Goal: Task Accomplishment & Management: Complete application form

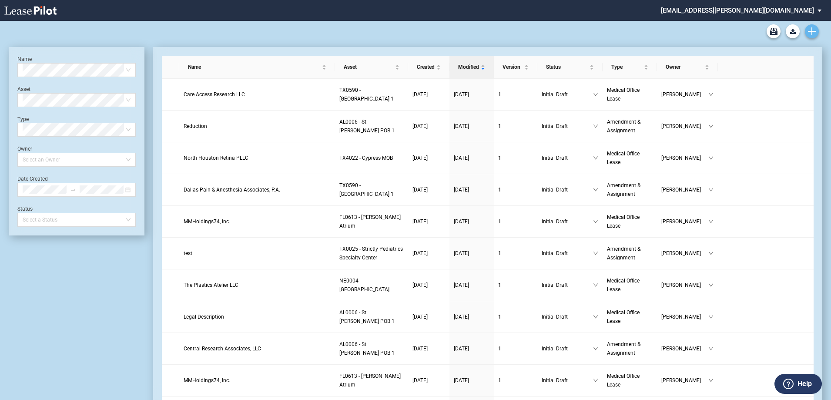
click at [812, 27] on link "Create new document" at bounding box center [812, 31] width 14 height 14
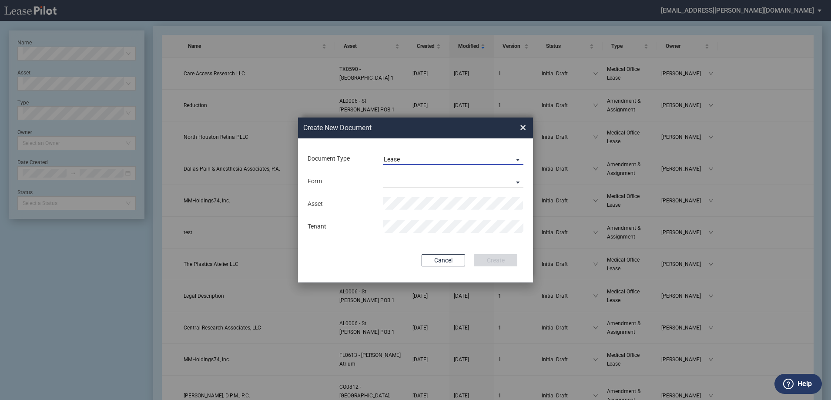
click at [415, 157] on span "Lease" at bounding box center [446, 159] width 125 height 9
click at [418, 182] on div "Amendment" at bounding box center [402, 180] width 37 height 10
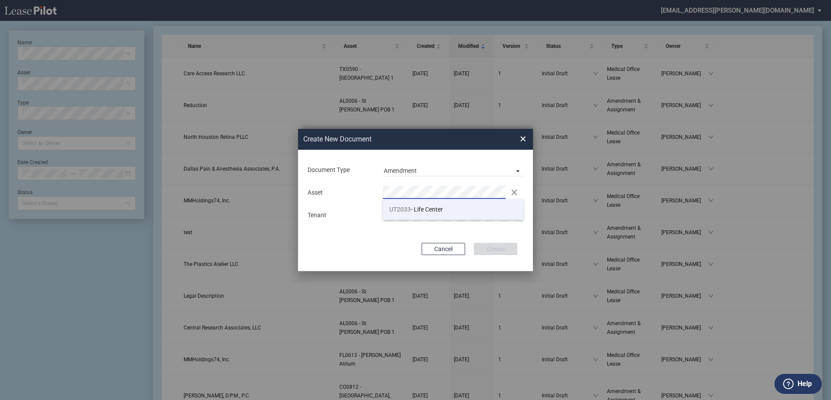
click at [419, 211] on span "UT2033 - Life Center" at bounding box center [416, 209] width 54 height 7
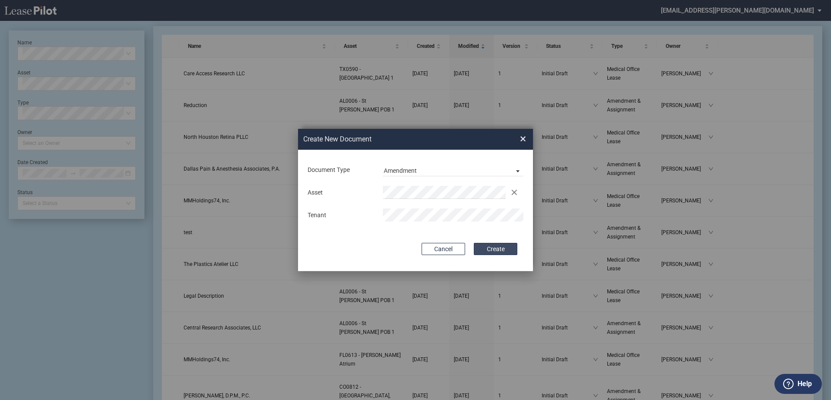
click at [501, 249] on button "Create" at bounding box center [496, 249] width 44 height 12
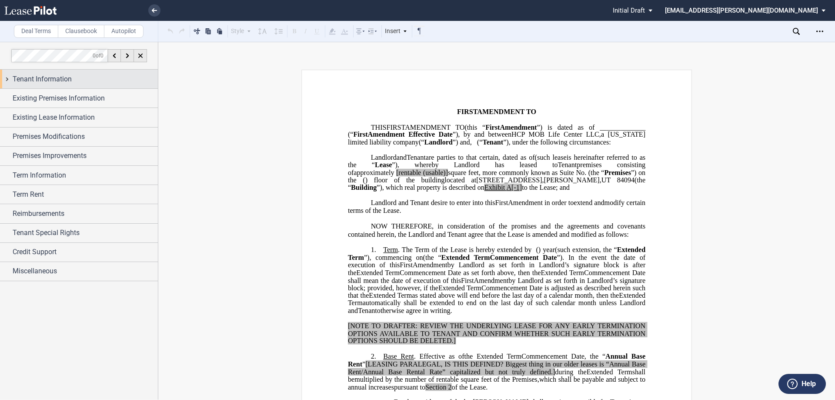
click at [11, 80] on div "Tenant Information" at bounding box center [79, 79] width 158 height 19
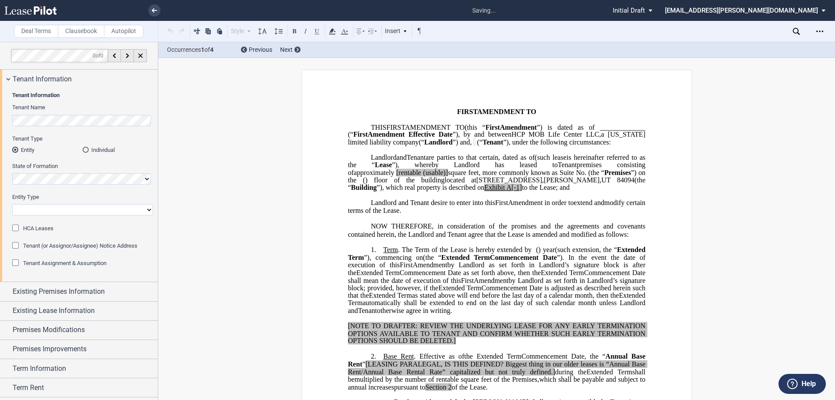
click at [50, 209] on select "Corporation Limited Liability Company General Partnership Limited Partnership O…" at bounding box center [82, 209] width 141 height 11
select select "Other"
click at [12, 204] on select "Corporation Limited Liability Company General Partnership Limited Partnership O…" at bounding box center [82, 209] width 141 height 11
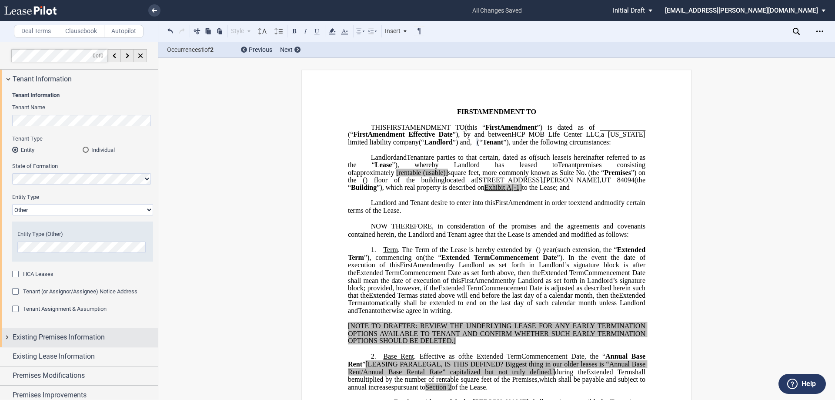
click at [8, 338] on div "Existing Premises Information" at bounding box center [79, 337] width 158 height 19
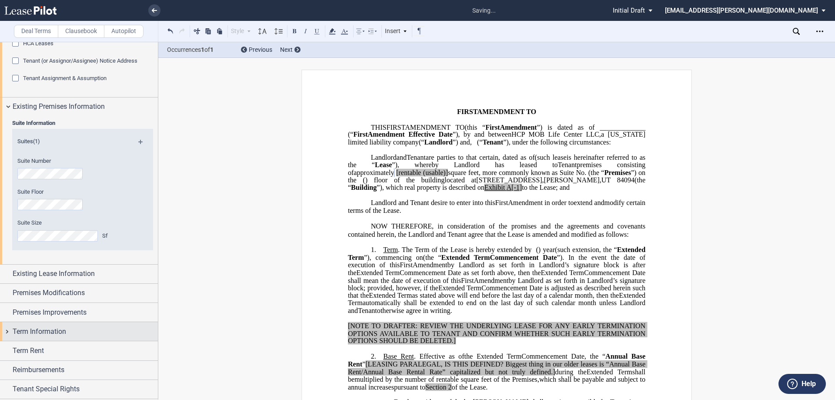
scroll to position [261, 0]
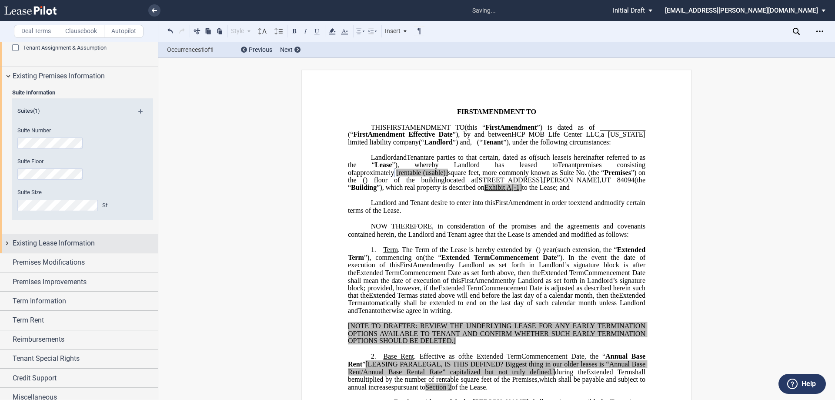
click at [8, 242] on div "Existing Lease Information" at bounding box center [79, 243] width 158 height 19
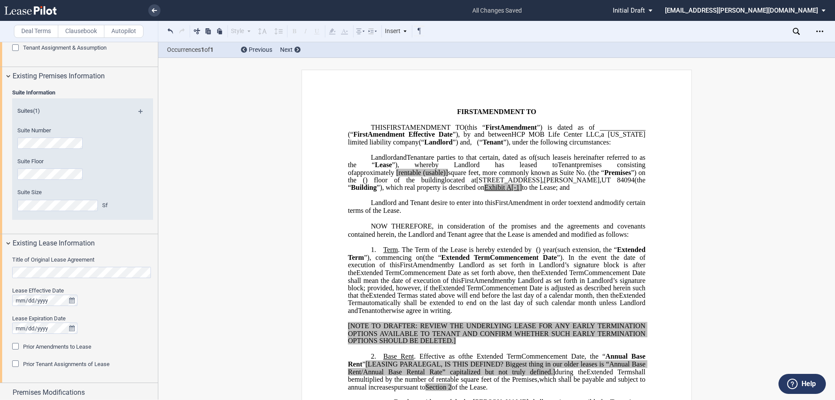
click at [100, 333] on div at bounding box center [82, 327] width 141 height 11
click at [122, 331] on div at bounding box center [82, 327] width 141 height 11
click at [64, 345] on span "Prior Amendments to Lease" at bounding box center [57, 346] width 68 height 7
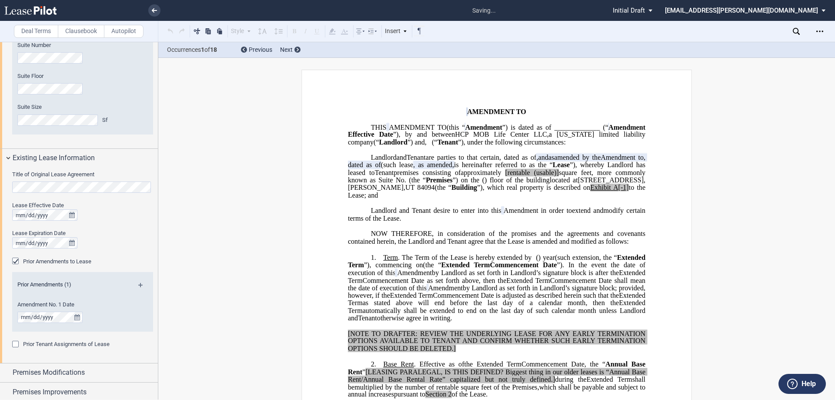
scroll to position [348, 0]
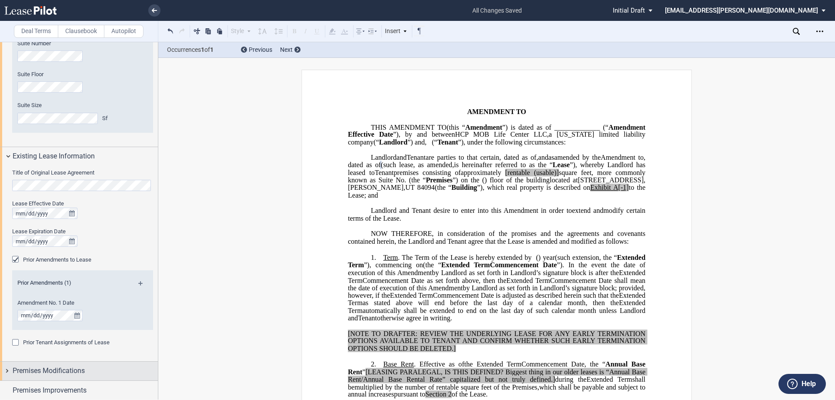
click at [2, 370] on div "Premises Modifications" at bounding box center [79, 371] width 158 height 19
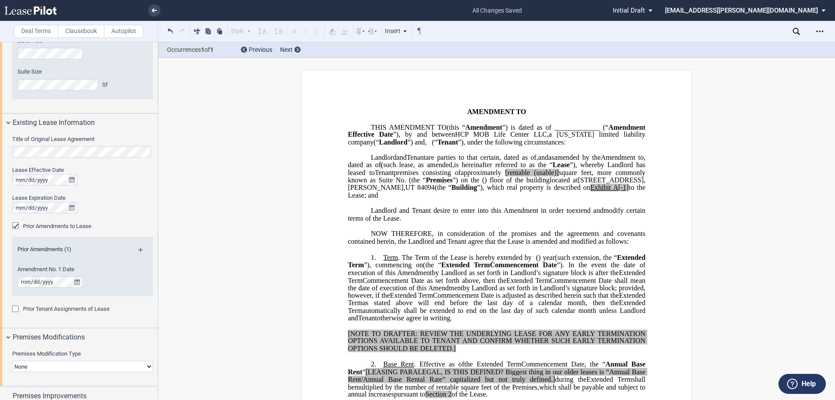
scroll to position [488, 0]
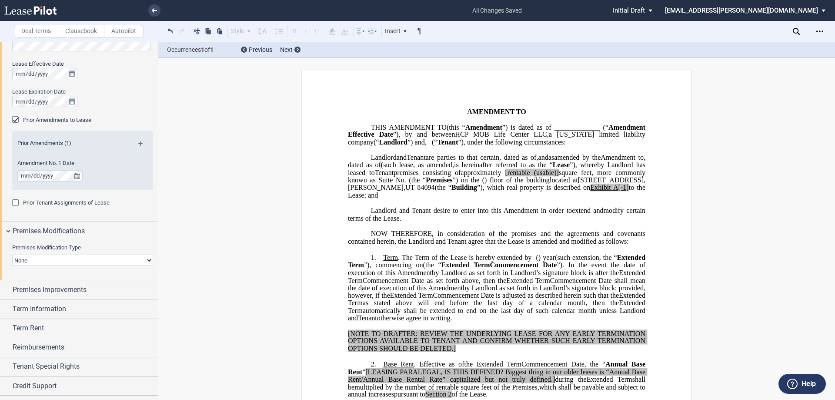
click at [39, 255] on select "None Expansion Relocation" at bounding box center [82, 260] width 141 height 11
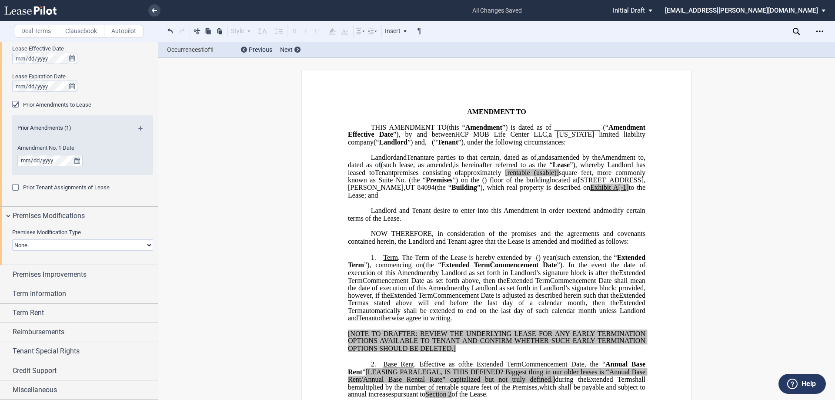
click at [134, 232] on label "Premises Modification Type" at bounding box center [82, 232] width 141 height 8
click at [134, 239] on select "None Expansion Relocation" at bounding box center [82, 244] width 141 height 11
click at [7, 274] on div "Premises Improvements" at bounding box center [79, 274] width 158 height 19
click at [40, 305] on select "Landlord Constructs Tenant Improvements Tenant Constructs Tenant Improvements "…" at bounding box center [82, 303] width 141 height 11
select select "landlord"
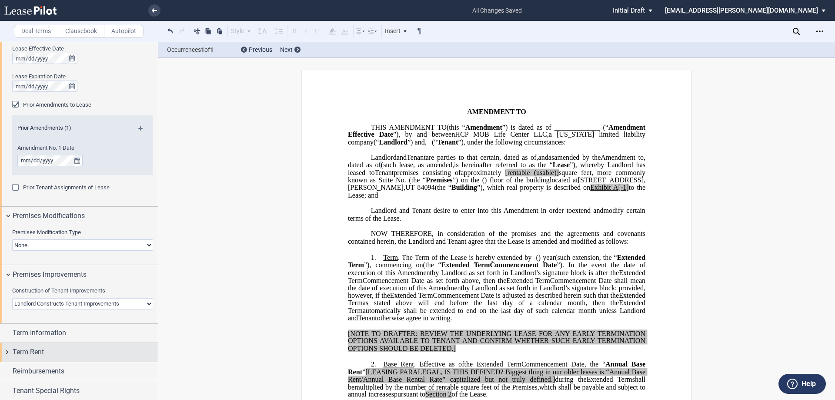
click at [12, 298] on select "Landlord Constructs Tenant Improvements Tenant Constructs Tenant Improvements "…" at bounding box center [82, 303] width 141 height 11
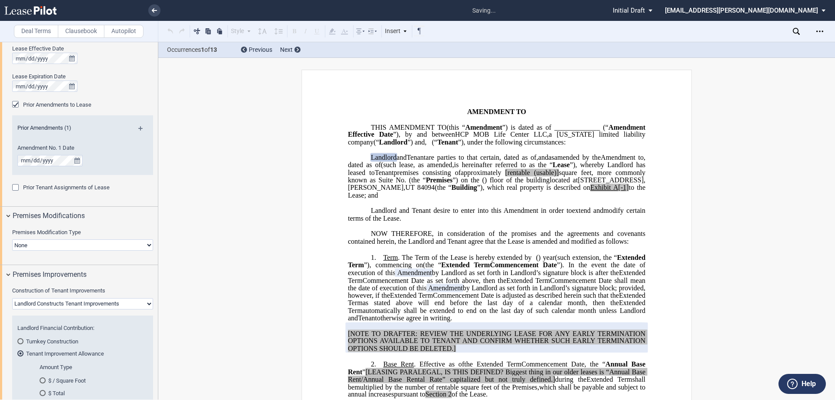
scroll to position [590, 0]
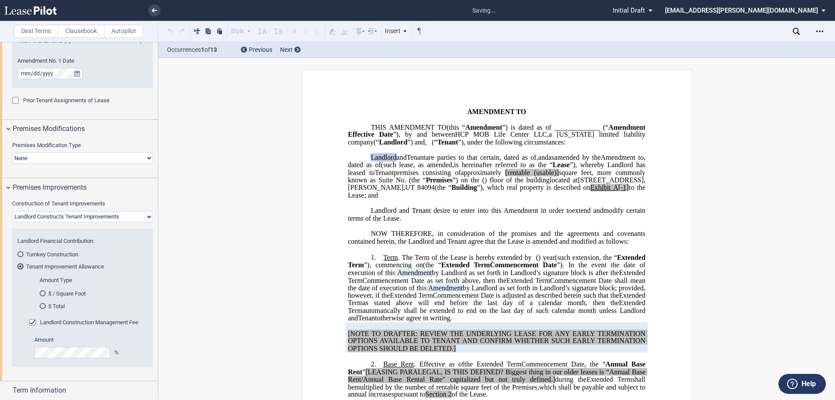
click at [55, 304] on md-radio-button "$ Total" at bounding box center [91, 306] width 103 height 8
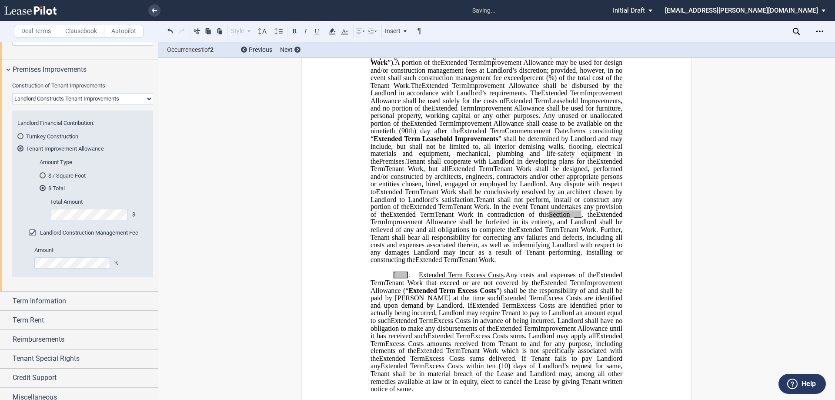
scroll to position [715, 0]
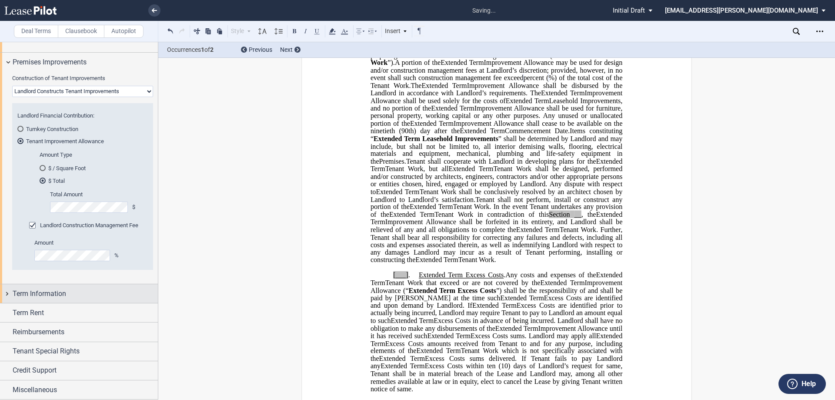
click at [8, 296] on div "Term Information" at bounding box center [79, 293] width 158 height 19
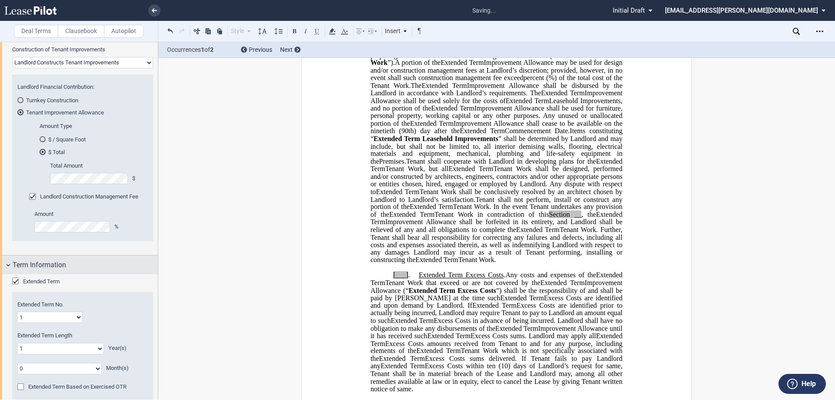
scroll to position [802, 0]
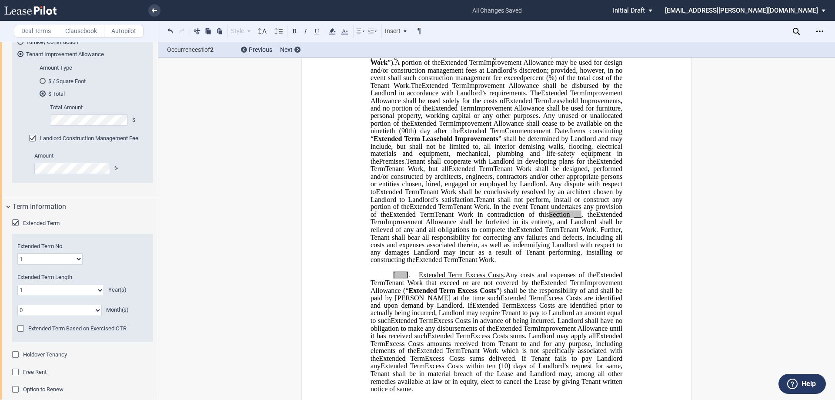
click at [80, 292] on select "0 1 2 3 4 5 6 7 8 9 10 11 12 13 14 15 16 17 18 19 20" at bounding box center [60, 290] width 87 height 11
select select "number:4"
click at [17, 285] on select "0 1 2 3 4 5 6 7 8 9 10 11 12 13 14 15 16 17 18 19 20" at bounding box center [60, 290] width 87 height 11
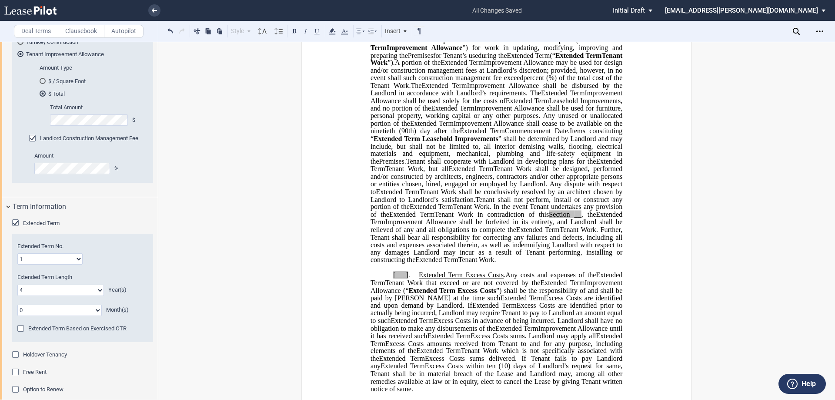
click at [96, 308] on select "0 1 2 3 4 5 6 7 8 9 10 11" at bounding box center [59, 310] width 84 height 11
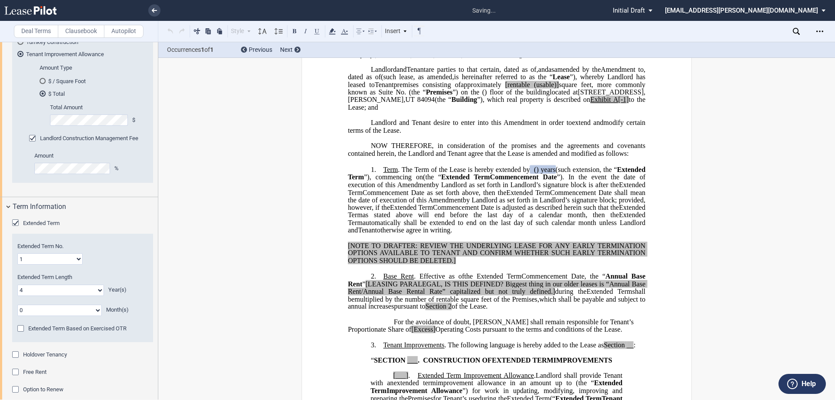
scroll to position [87, 0]
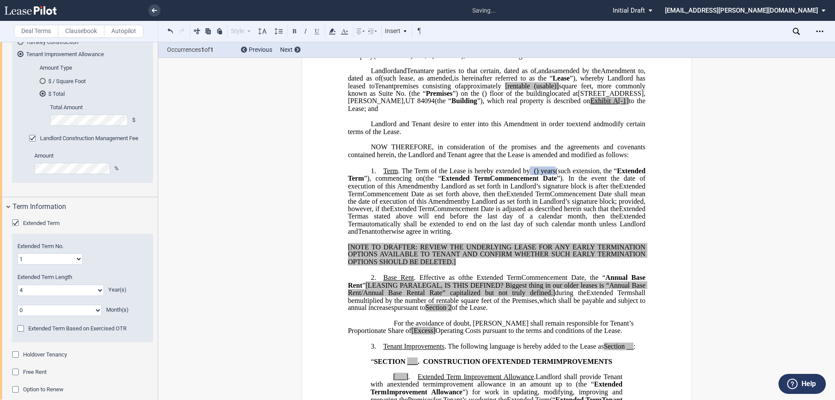
click at [50, 313] on select "0 1 2 3 4 5 6 7 8 9 10 11" at bounding box center [59, 310] width 84 height 11
select select "number:4"
click at [17, 305] on select "0 1 2 3 4 5 6 7 8 9 10 11" at bounding box center [59, 310] width 84 height 11
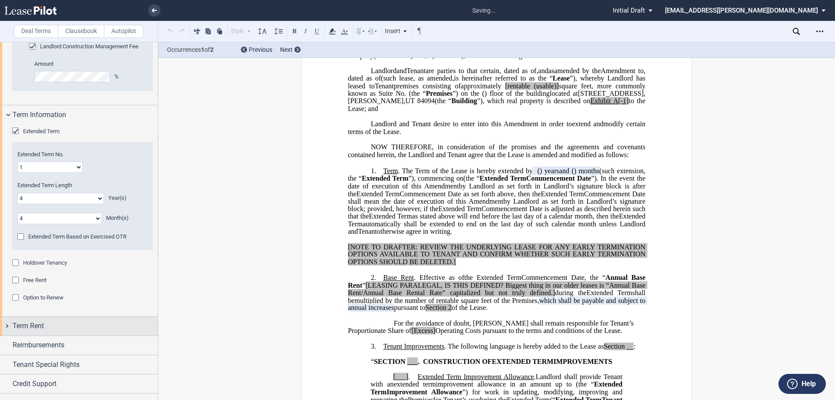
scroll to position [908, 0]
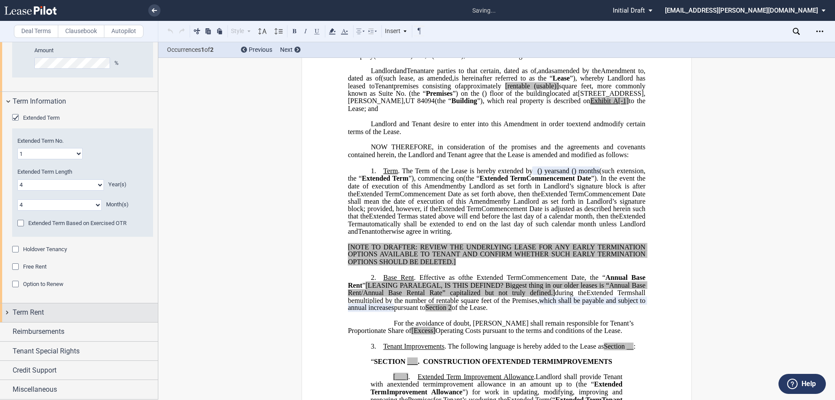
click at [1, 310] on div "Term Rent" at bounding box center [79, 312] width 158 height 19
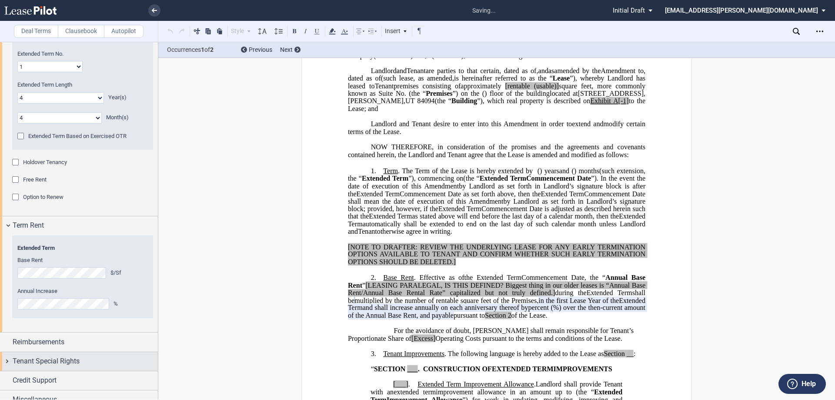
scroll to position [1005, 0]
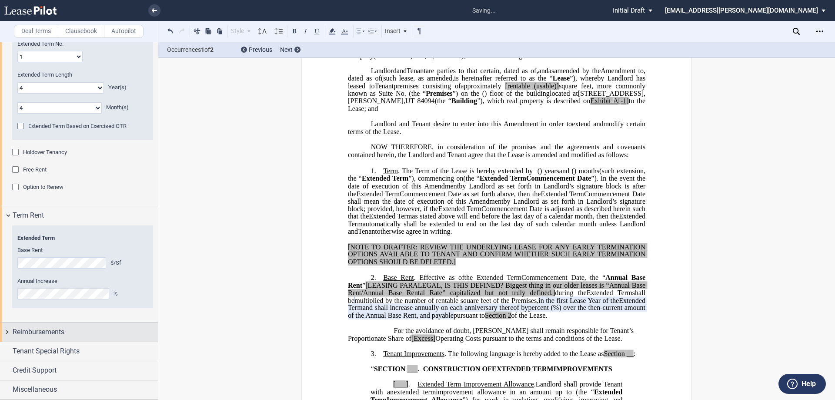
click at [3, 336] on div "Reimbursements" at bounding box center [79, 331] width 158 height 19
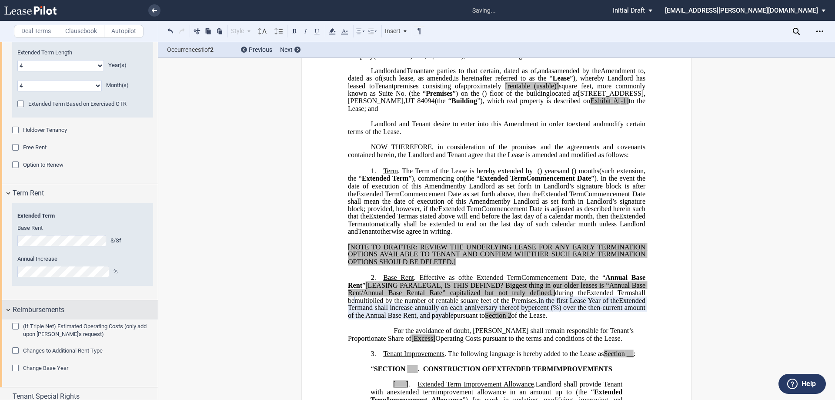
scroll to position [1072, 0]
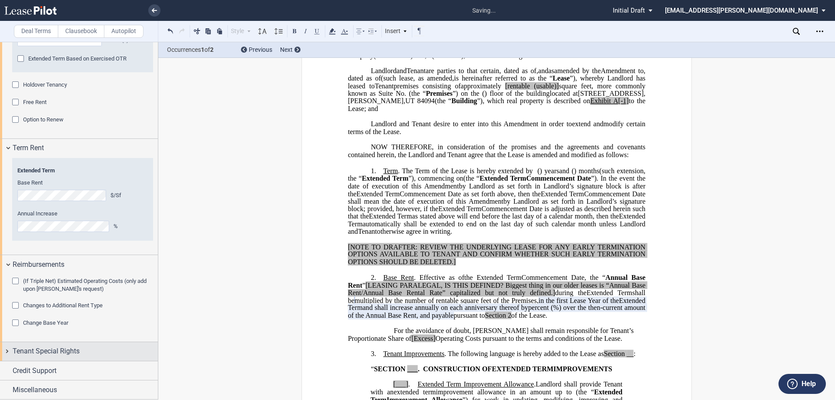
click at [6, 350] on div "Tenant Special Rights" at bounding box center [79, 351] width 158 height 19
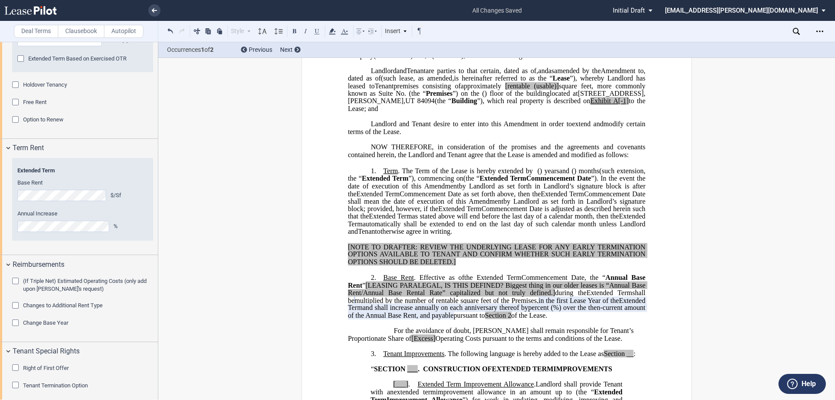
scroll to position [1115, 0]
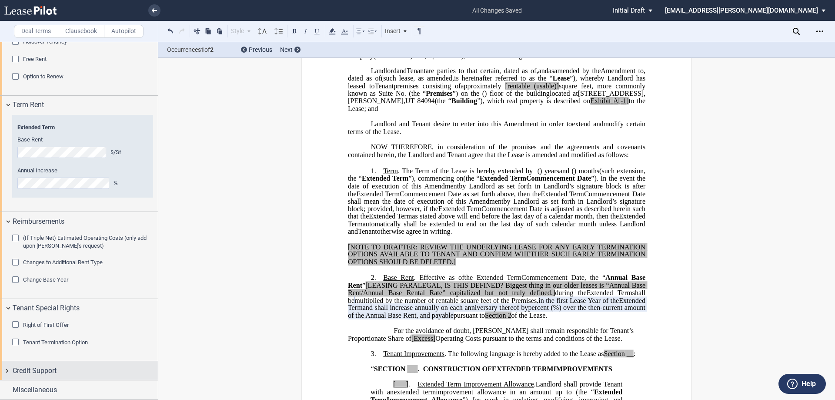
click at [3, 368] on div "Credit Support" at bounding box center [79, 370] width 158 height 19
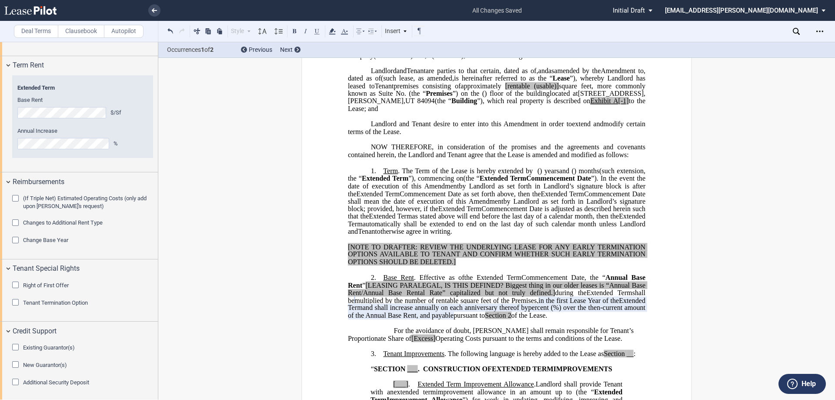
scroll to position [1176, 0]
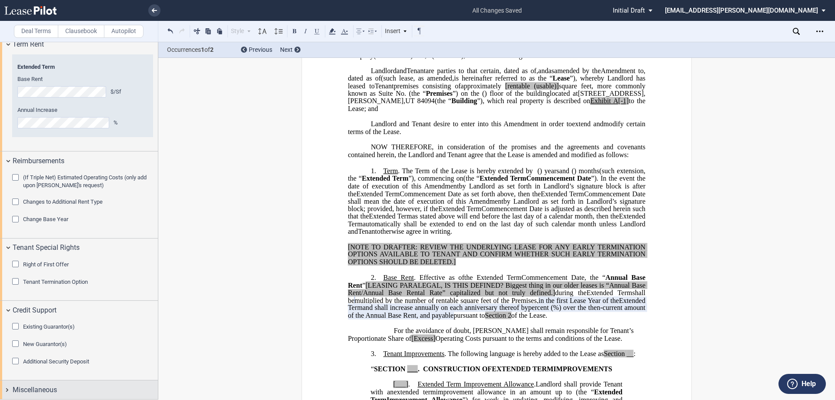
click at [5, 389] on div "Miscellaneous" at bounding box center [79, 389] width 158 height 19
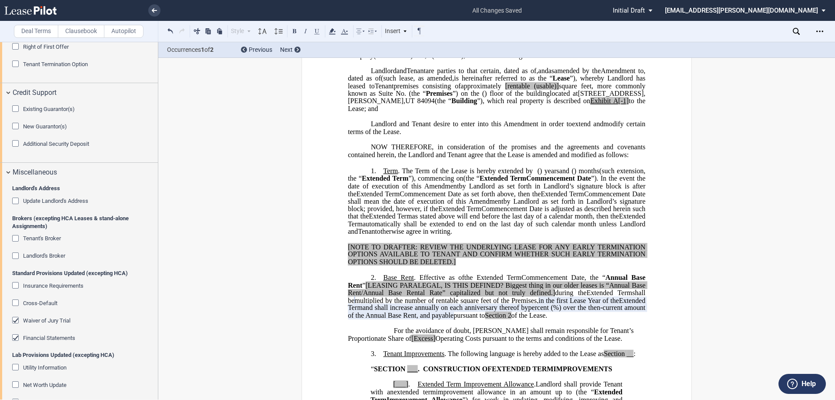
click at [47, 256] on span "Landlord's Broker" at bounding box center [44, 255] width 42 height 7
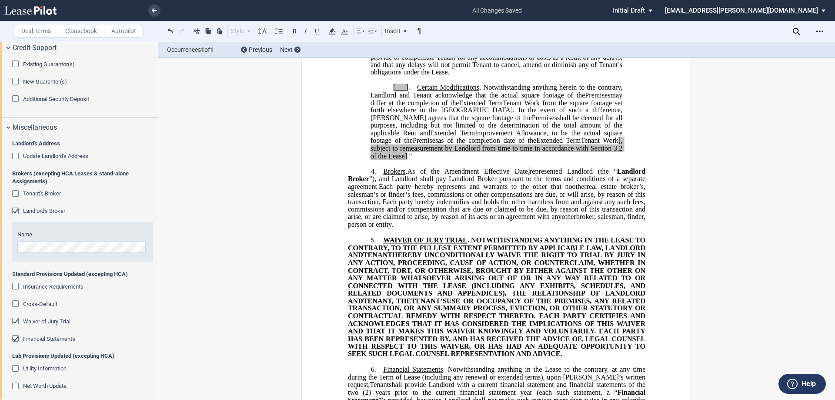
scroll to position [1480, 0]
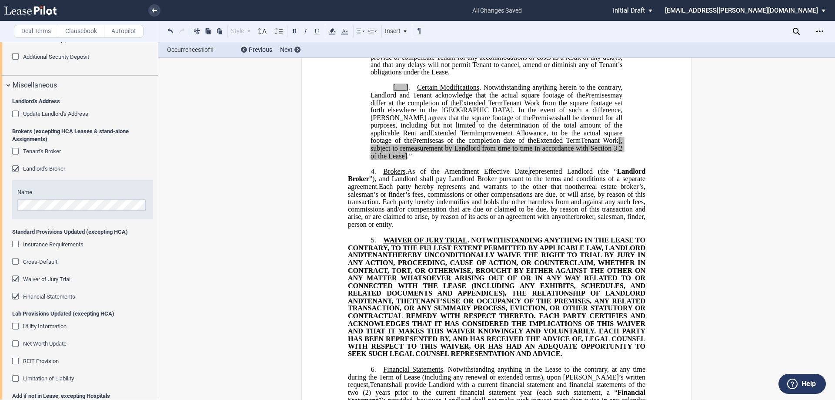
click at [15, 280] on div "Waiver of Jury Trial" at bounding box center [16, 279] width 9 height 9
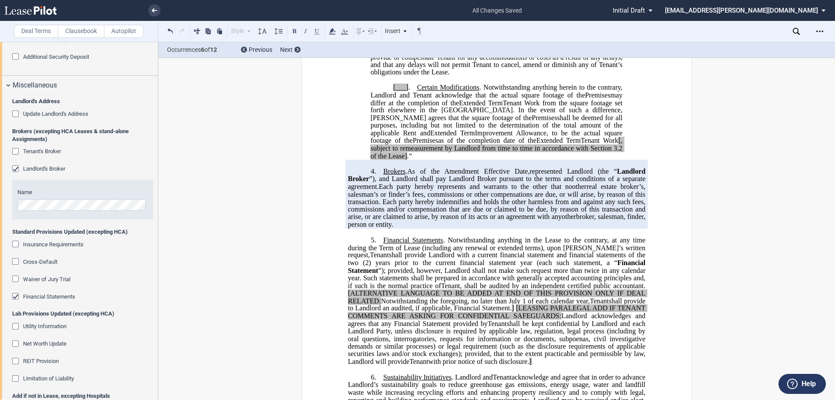
click at [17, 294] on div "Financial Statements" at bounding box center [16, 297] width 9 height 9
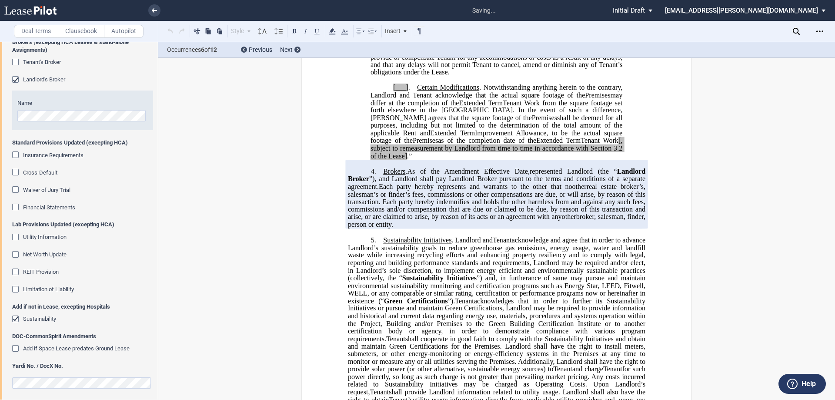
scroll to position [1573, 0]
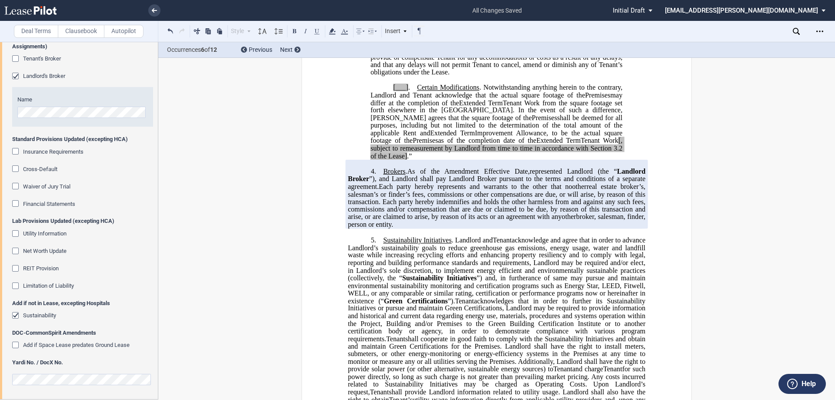
click at [16, 315] on div "Sustainability" at bounding box center [16, 316] width 9 height 9
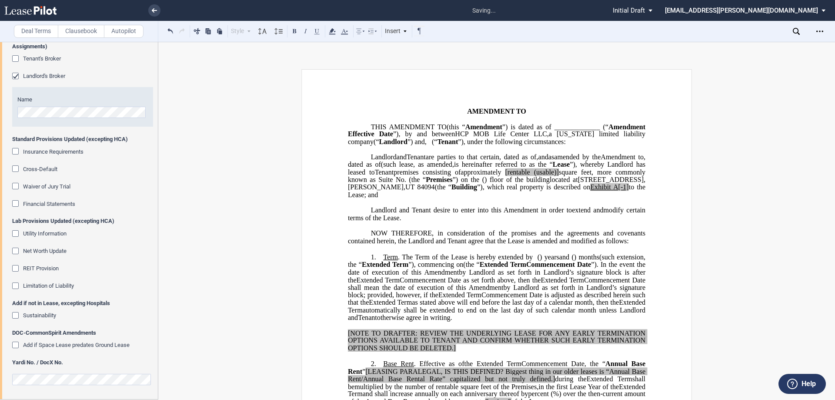
scroll to position [0, 0]
click at [817, 34] on icon "Open Lease options menu" at bounding box center [820, 31] width 7 height 7
click at [725, 47] on div "Download" at bounding box center [770, 46] width 106 height 7
click at [78, 30] on label "Clausebook" at bounding box center [81, 31] width 47 height 13
